Goal: Find specific page/section

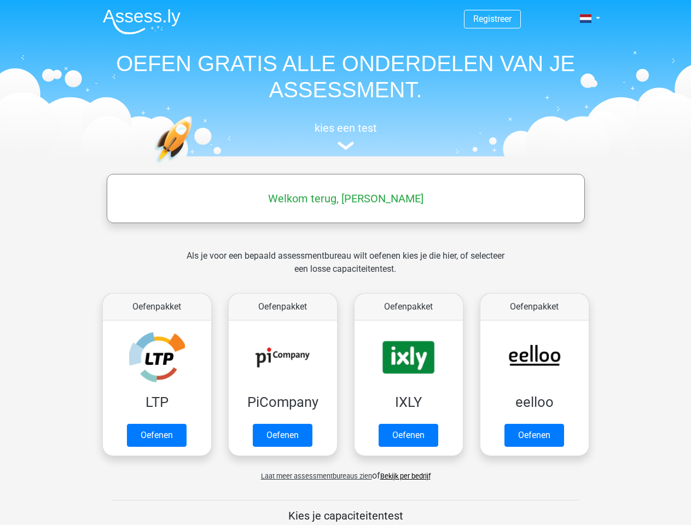
click at [586, 19] on span at bounding box center [585, 18] width 11 height 9
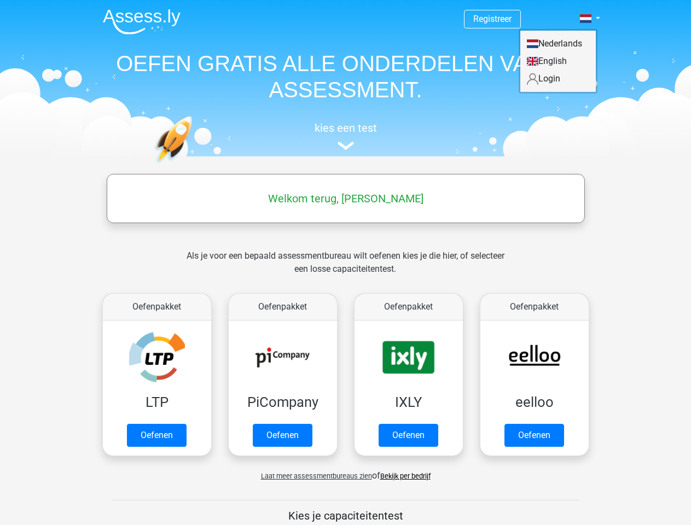
click at [313, 476] on span "Laat meer assessmentbureaus zien" at bounding box center [316, 476] width 111 height 8
